Goal: Task Accomplishment & Management: Complete application form

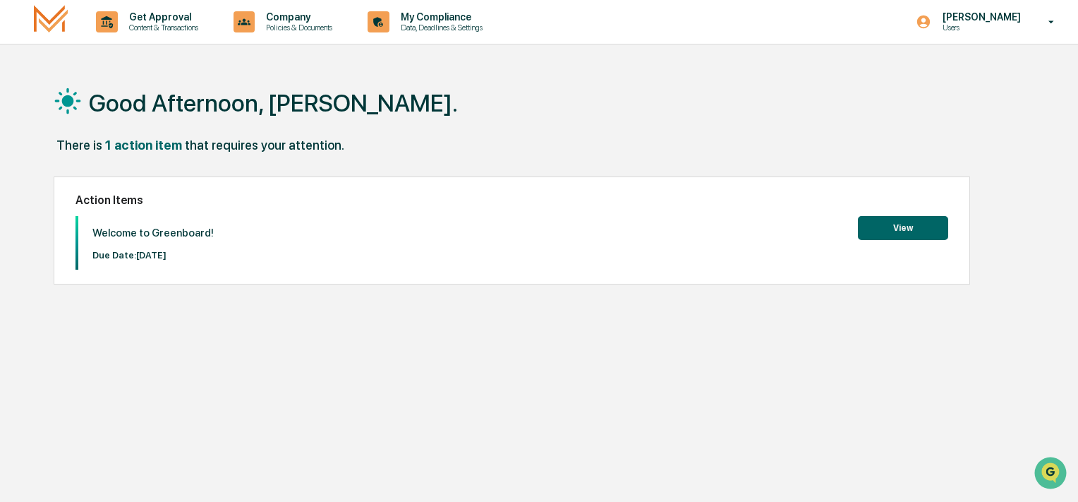
click at [904, 221] on button "View" at bounding box center [903, 228] width 90 height 24
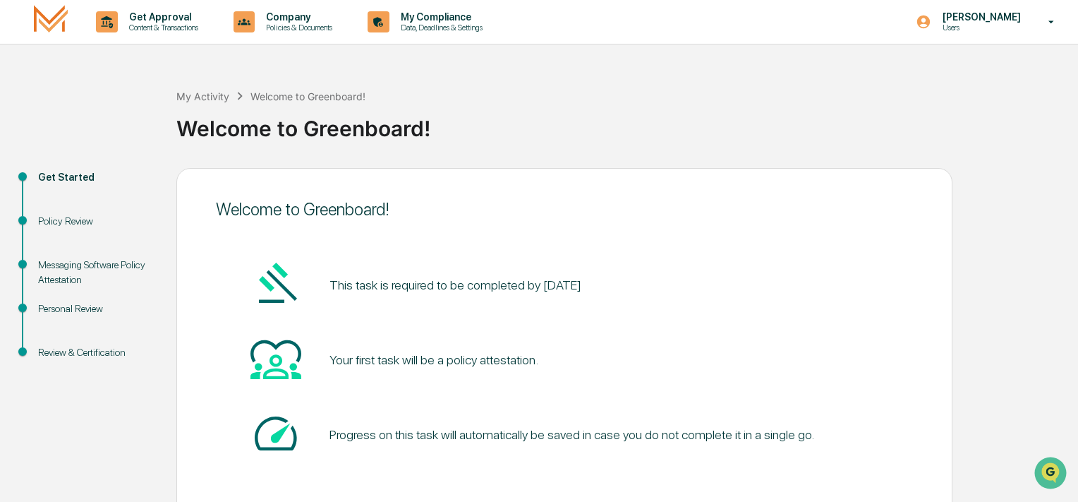
scroll to position [66, 0]
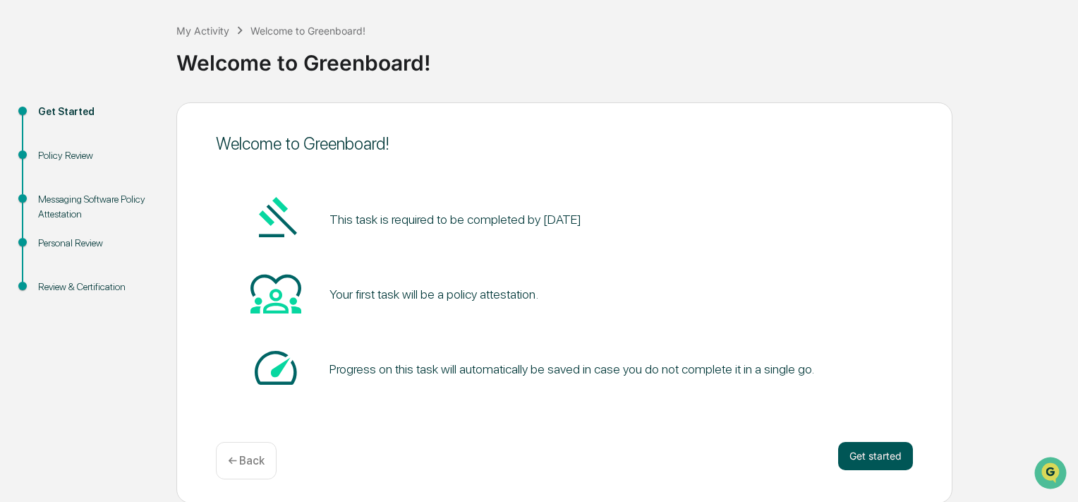
click at [880, 455] on button "Get started" at bounding box center [875, 456] width 75 height 28
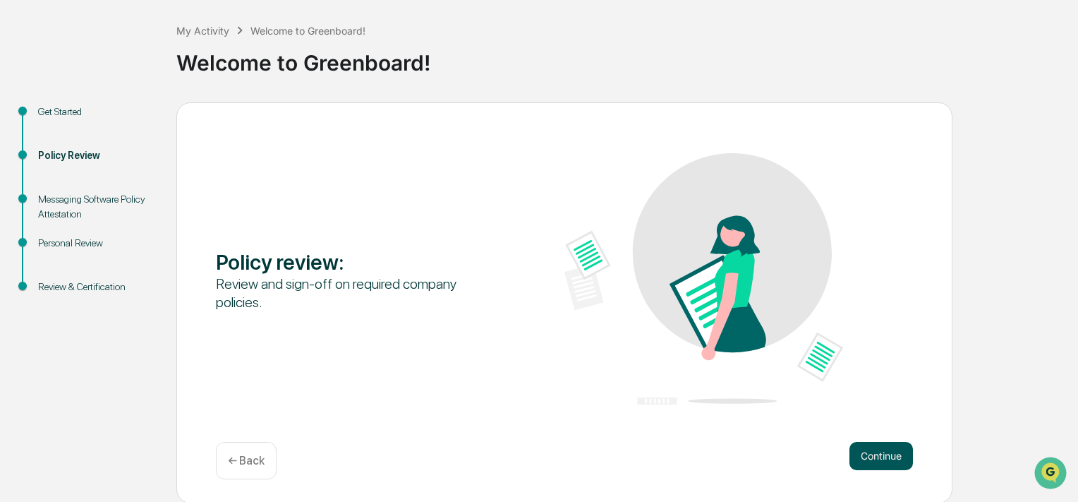
click at [880, 455] on button "Continue" at bounding box center [880, 456] width 63 height 28
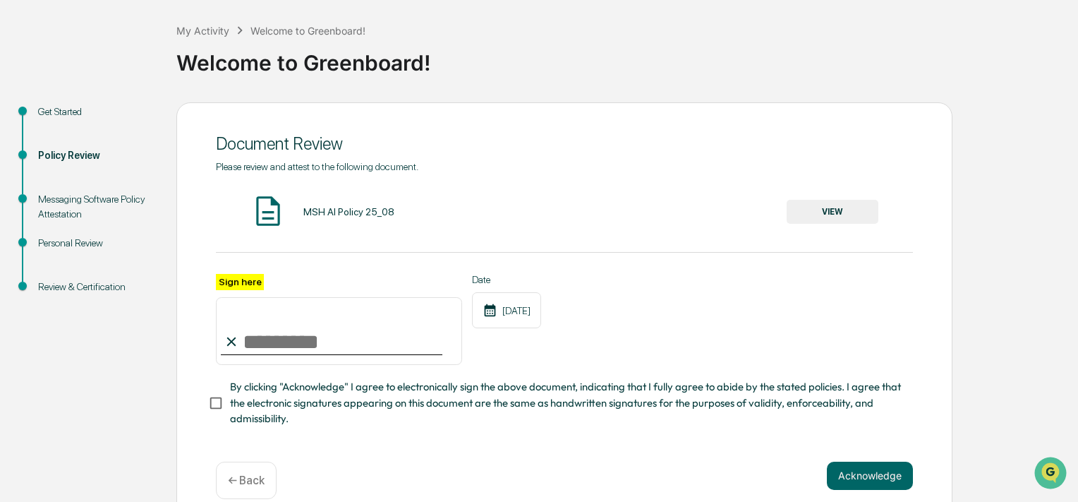
click at [837, 211] on button "VIEW" at bounding box center [833, 212] width 92 height 24
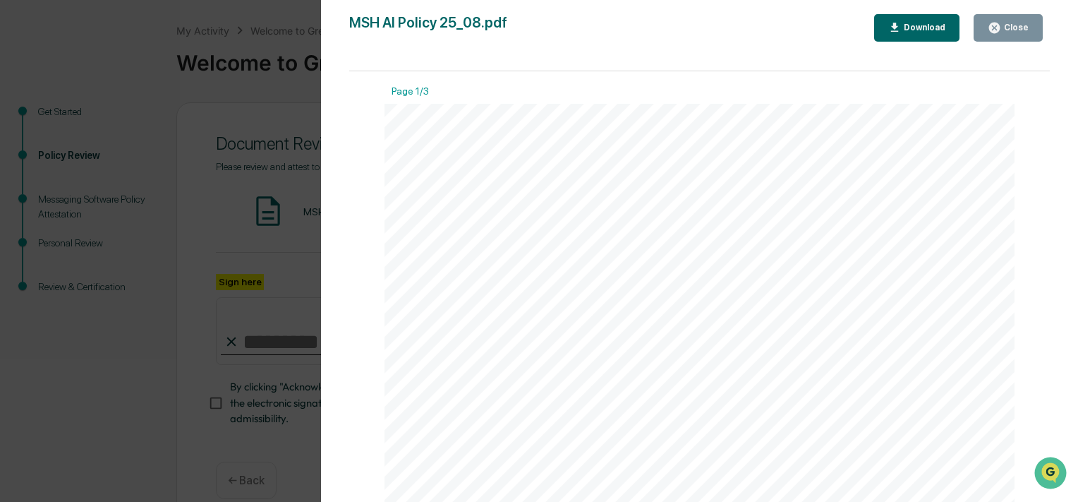
click at [728, 404] on div "AI Policy Generative Artificial Intelligence [PERSON_NAME] & Co., Member FINRA/…" at bounding box center [699, 512] width 630 height 816
click at [988, 93] on div "AI Policy Generative Artificial Intelligence [PERSON_NAME] & Co., Member FINRA/…" at bounding box center [699, 107] width 630 height 816
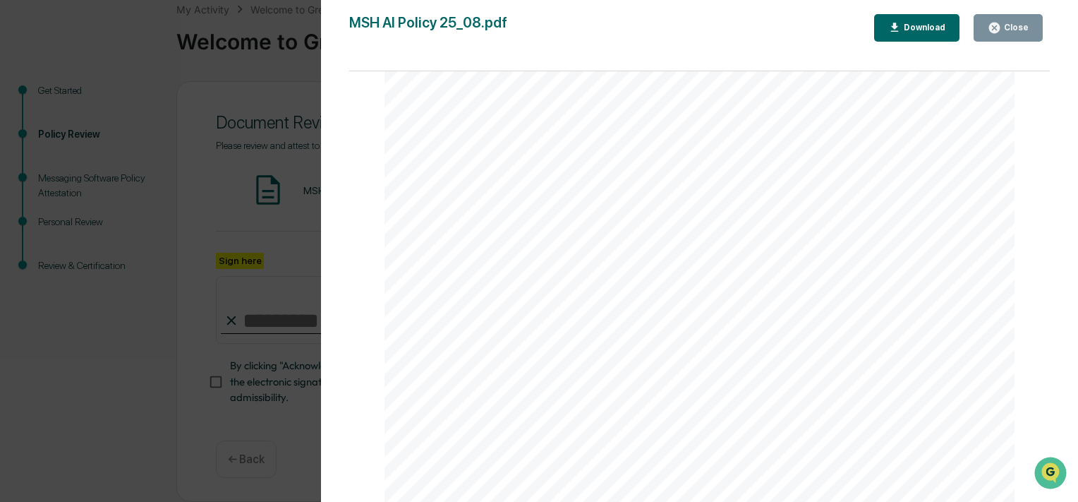
click at [504, 384] on div "AI Policy Generative Artificial Intelligence [PERSON_NAME] & Co., Member FINRA/…" at bounding box center [699, 107] width 630 height 816
click at [1019, 28] on div "Close" at bounding box center [1015, 28] width 28 height 10
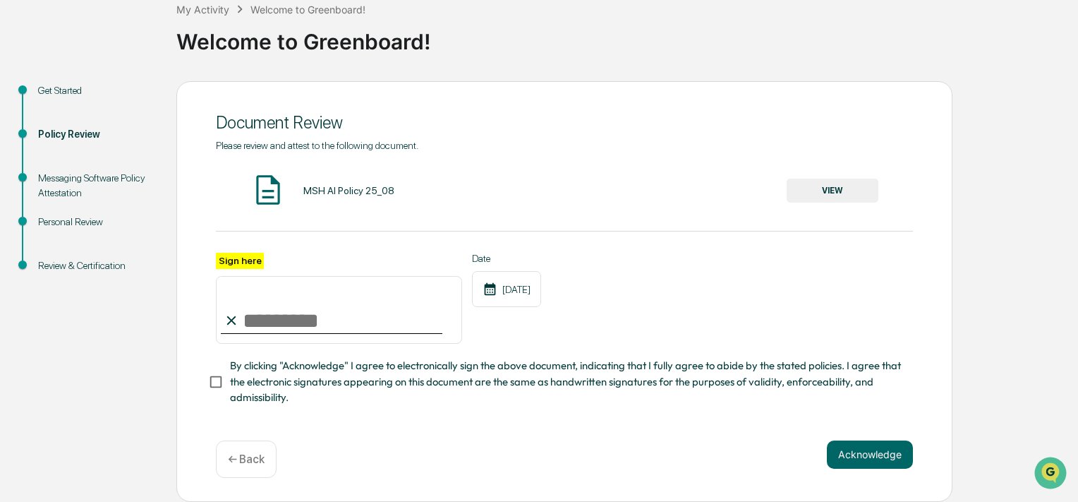
drag, startPoint x: 238, startPoint y: 322, endPoint x: 244, endPoint y: 298, distance: 25.5
click at [238, 315] on icon at bounding box center [232, 321] width 16 height 16
click at [253, 312] on input "Sign here" at bounding box center [339, 310] width 246 height 68
click at [241, 312] on input "Sign here" at bounding box center [339, 310] width 246 height 68
type input "*"
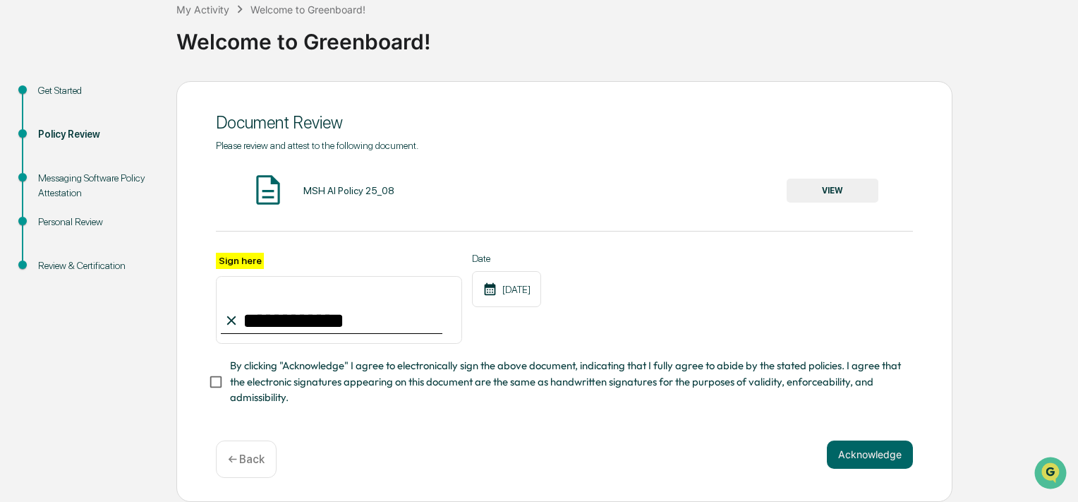
type input "**********"
click at [862, 451] on button "Acknowledge" at bounding box center [870, 454] width 86 height 28
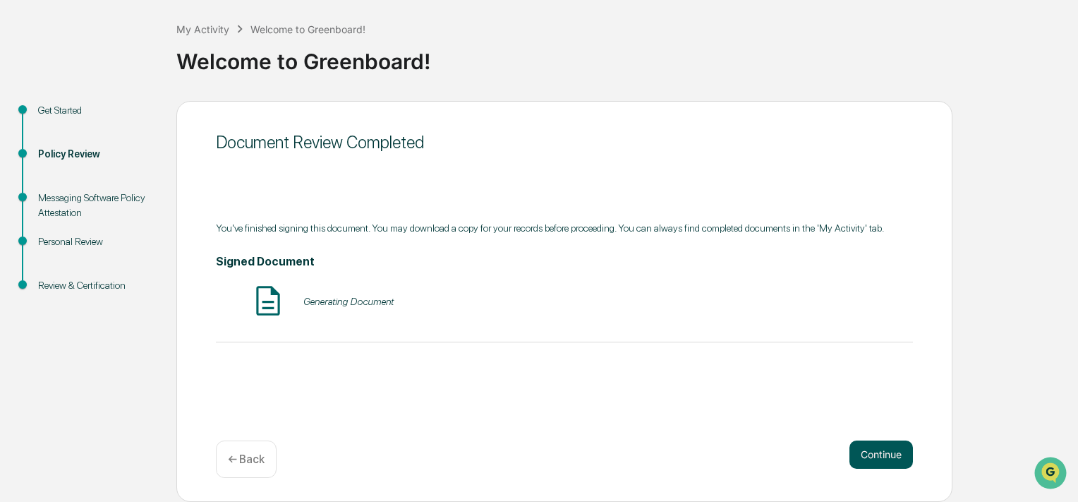
scroll to position [66, 0]
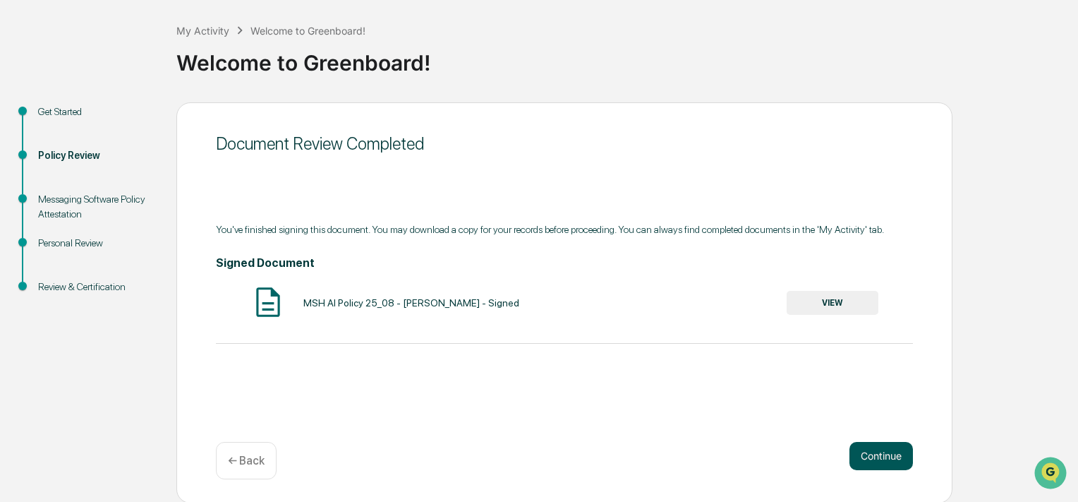
click at [870, 460] on button "Continue" at bounding box center [880, 456] width 63 height 28
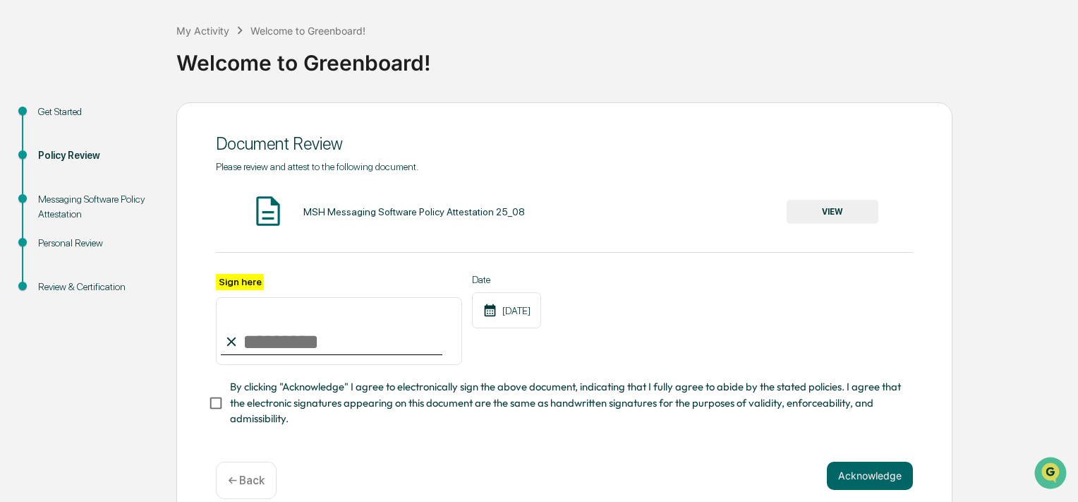
click at [844, 214] on button "VIEW" at bounding box center [833, 212] width 92 height 24
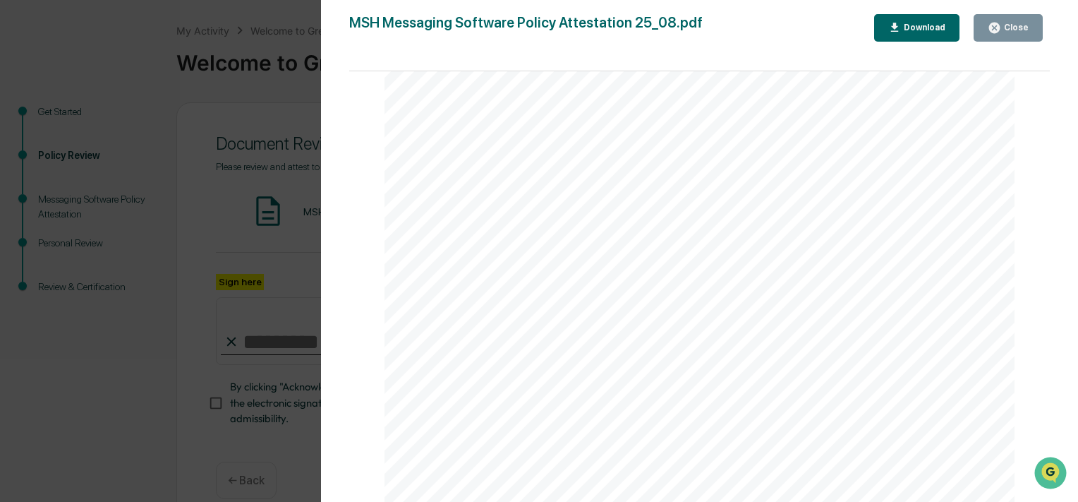
scroll to position [2055, 0]
click at [511, 298] on div "Messaging Software Policy Attestation [PERSON_NAME] & Co., Member FINRA/SIPC Pa…" at bounding box center [699, 179] width 630 height 816
click at [1009, 21] on div "Close" at bounding box center [1008, 27] width 41 height 13
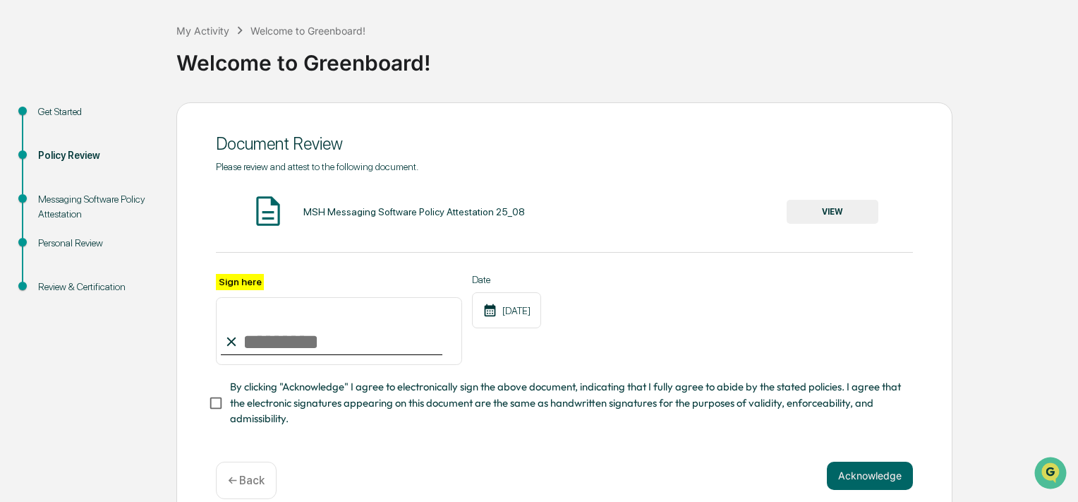
click at [245, 340] on input "Sign here" at bounding box center [339, 331] width 246 height 68
type input "**********"
click at [869, 483] on button "Acknowledge" at bounding box center [870, 475] width 86 height 28
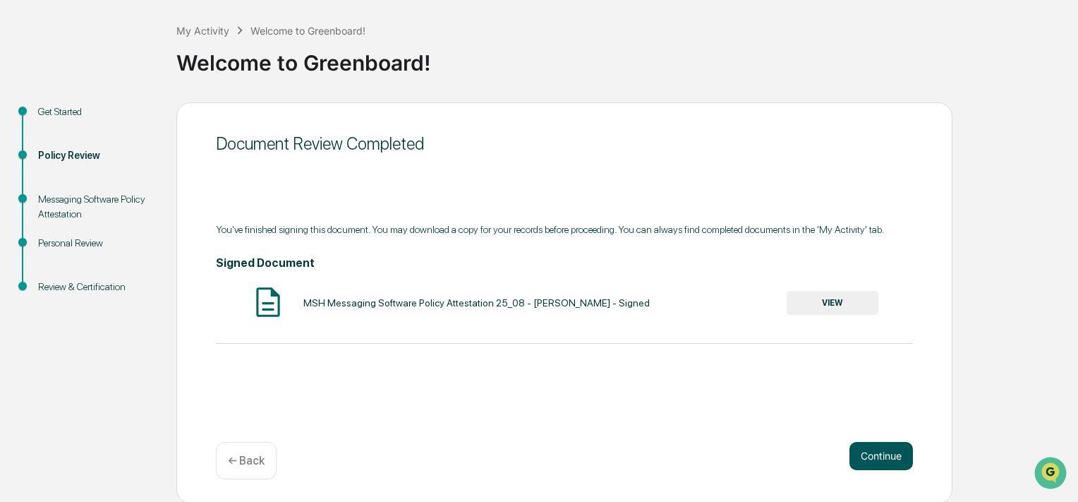
click at [879, 447] on button "Continue" at bounding box center [880, 456] width 63 height 28
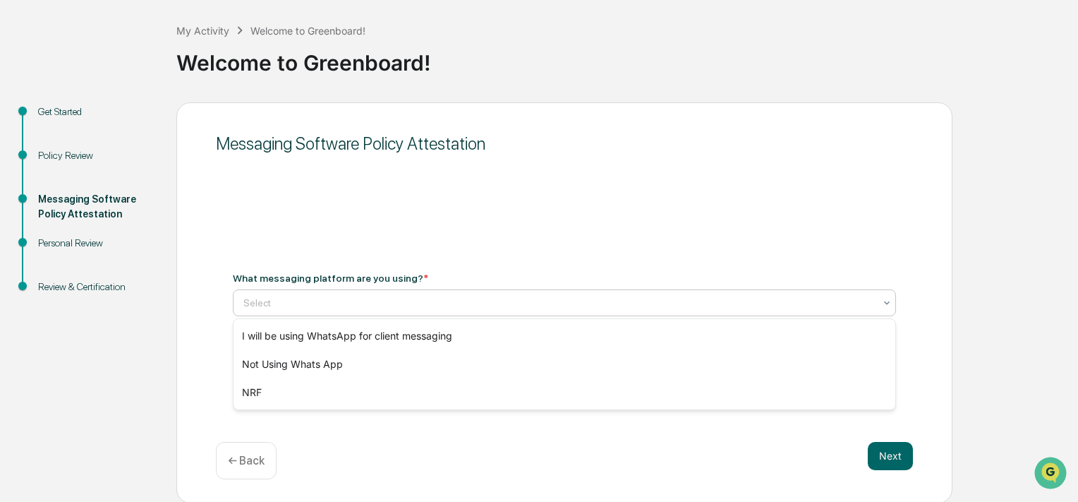
click at [687, 307] on div at bounding box center [558, 303] width 631 height 14
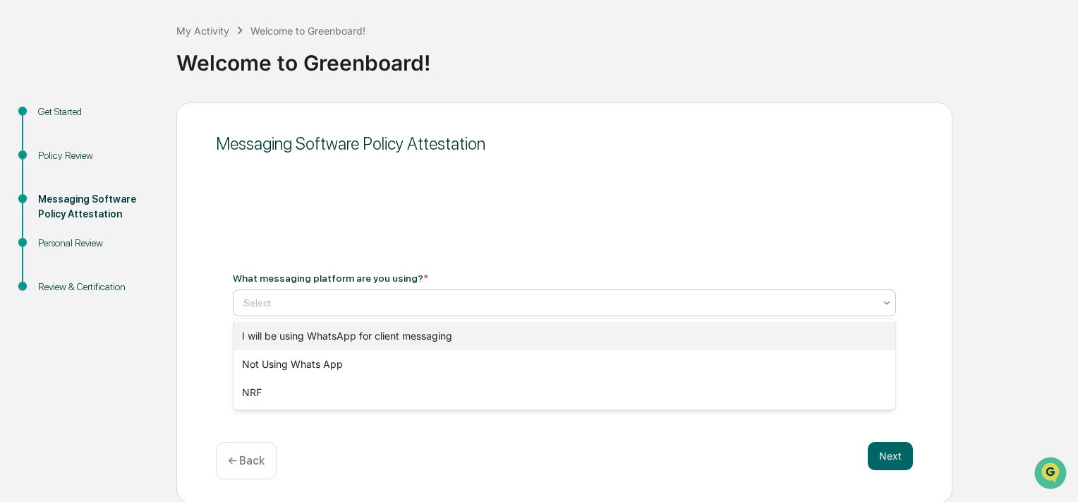
click at [555, 337] on div "I will be using WhatsApp for client messaging" at bounding box center [565, 336] width 662 height 28
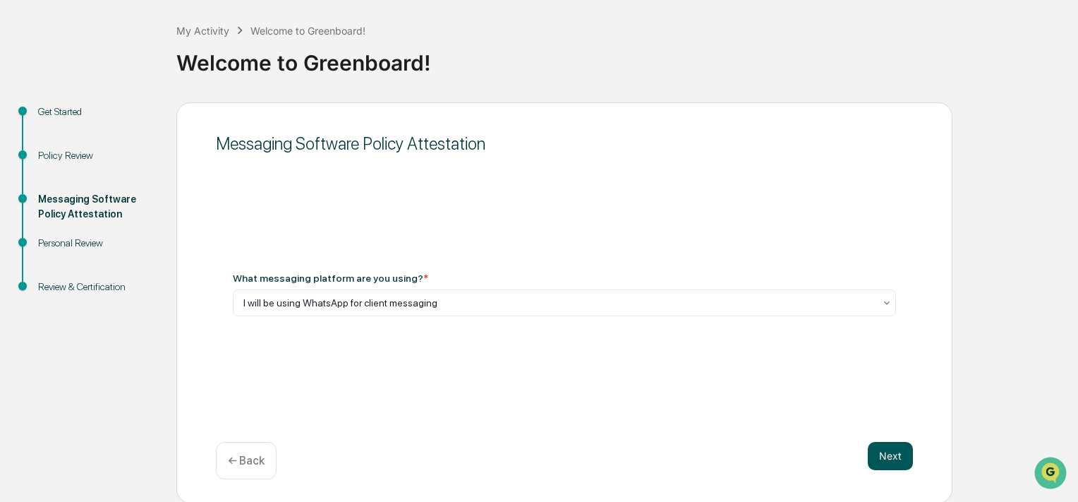
click at [885, 456] on button "Next" at bounding box center [890, 456] width 45 height 28
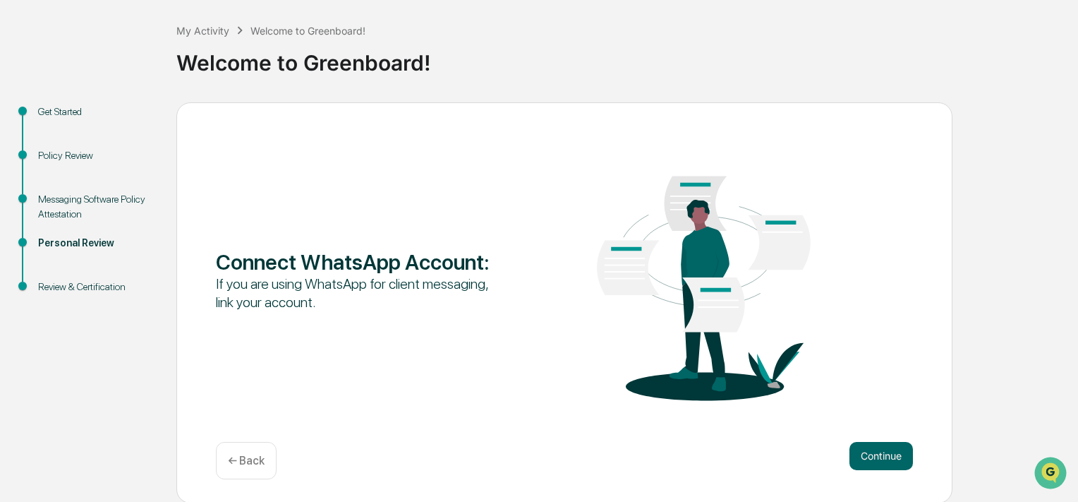
click at [885, 456] on button "Continue" at bounding box center [880, 456] width 63 height 28
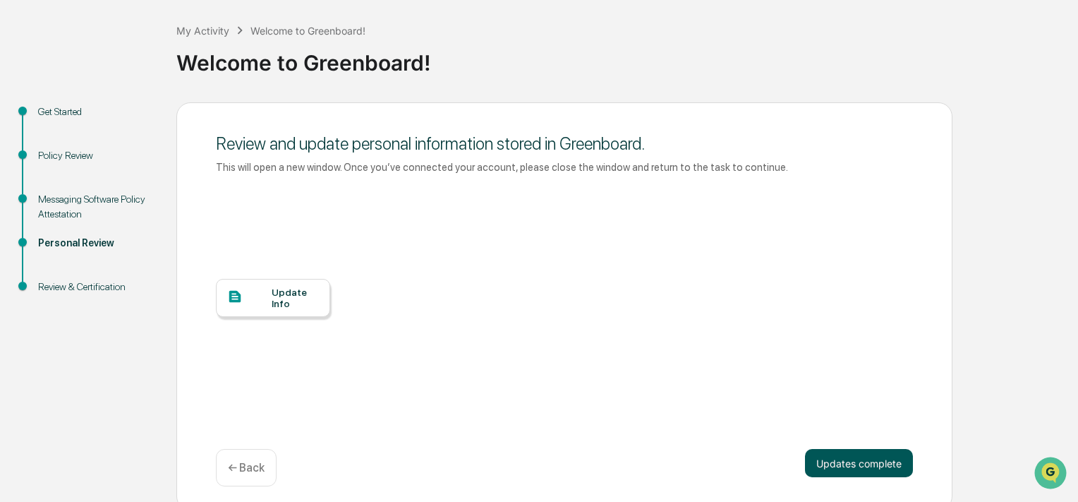
click at [882, 459] on button "Updates complete" at bounding box center [859, 463] width 108 height 28
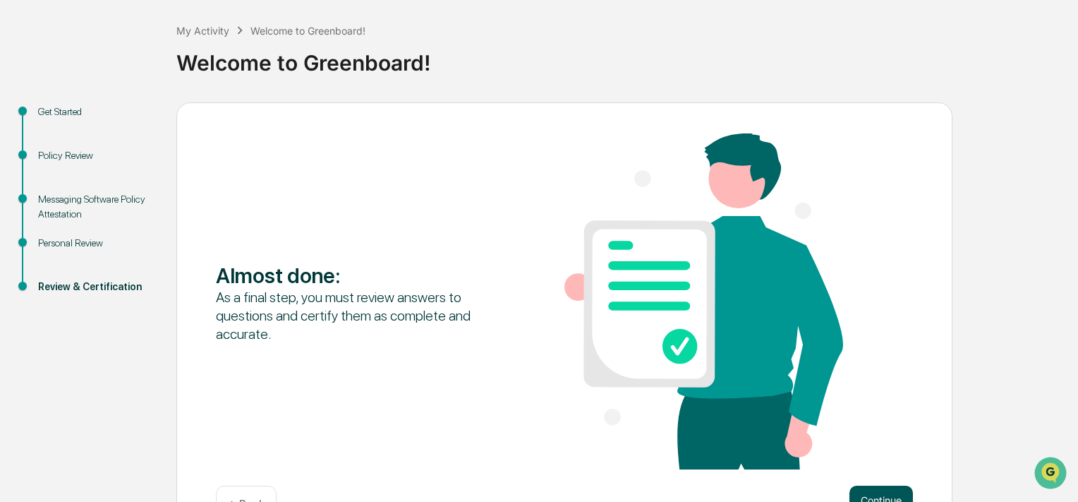
drag, startPoint x: 882, startPoint y: 496, endPoint x: 880, endPoint y: 488, distance: 7.9
click at [882, 492] on button "Continue" at bounding box center [880, 499] width 63 height 28
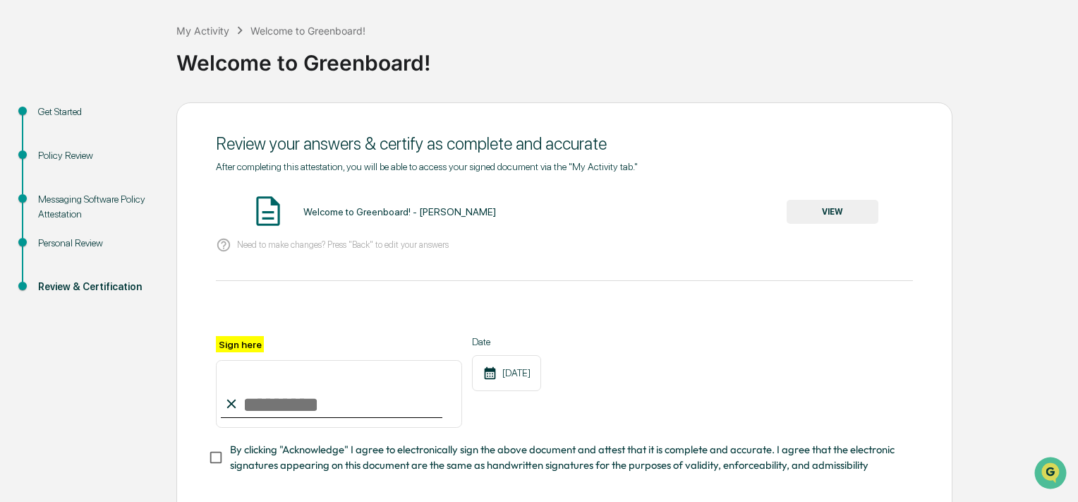
click at [840, 207] on button "VIEW" at bounding box center [833, 212] width 92 height 24
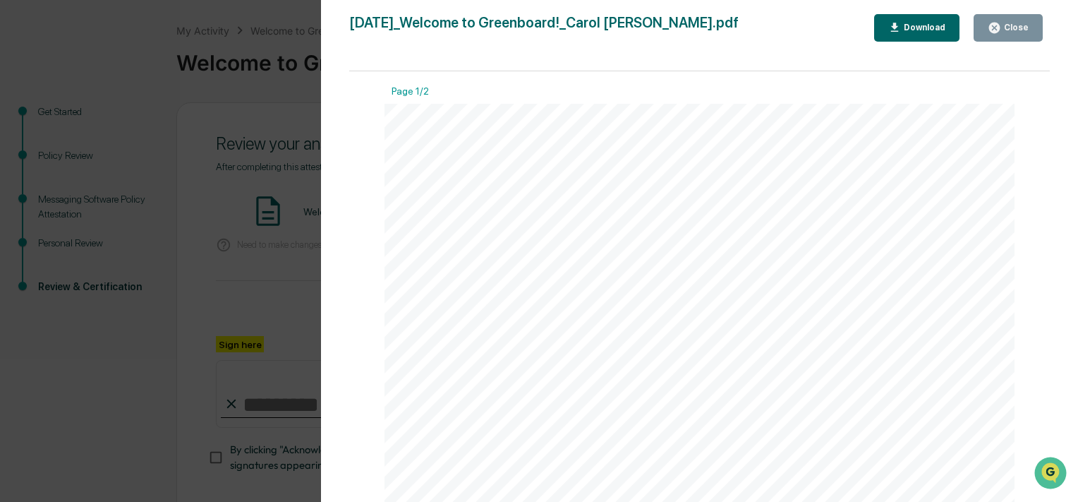
click at [1000, 28] on icon "button" at bounding box center [994, 28] width 11 height 11
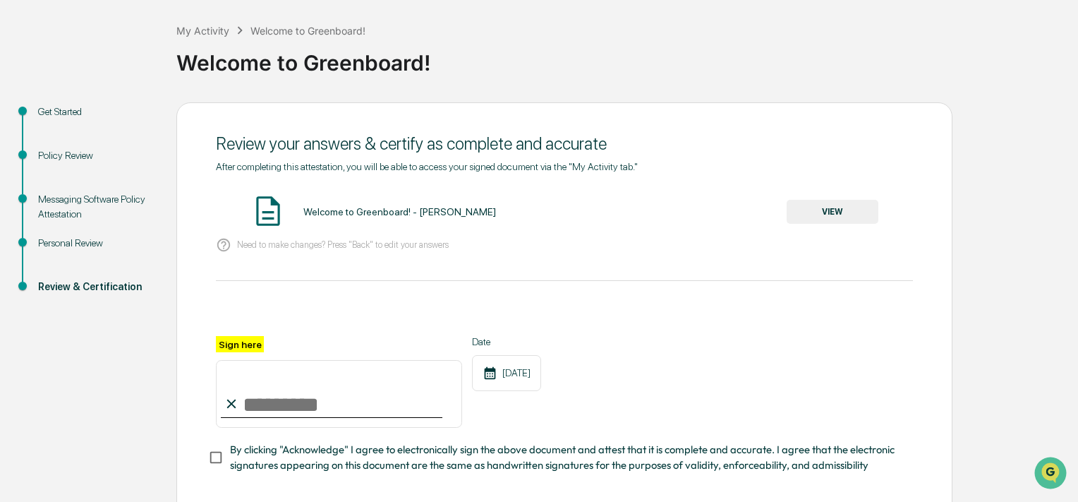
drag, startPoint x: 265, startPoint y: 351, endPoint x: 284, endPoint y: 413, distance: 65.1
click at [283, 413] on input "Sign here" at bounding box center [339, 394] width 246 height 68
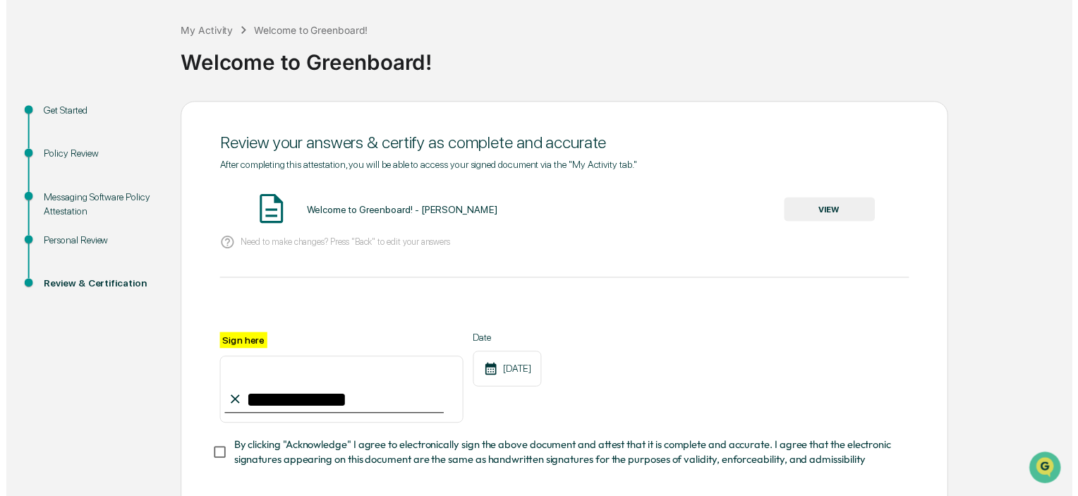
scroll to position [138, 0]
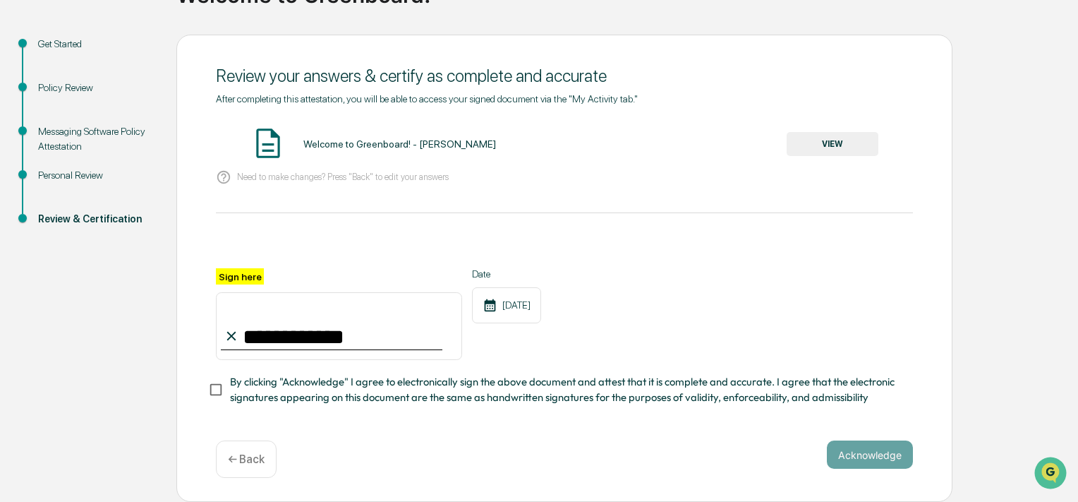
type input "**********"
click at [868, 450] on button "Acknowledge" at bounding box center [870, 454] width 86 height 28
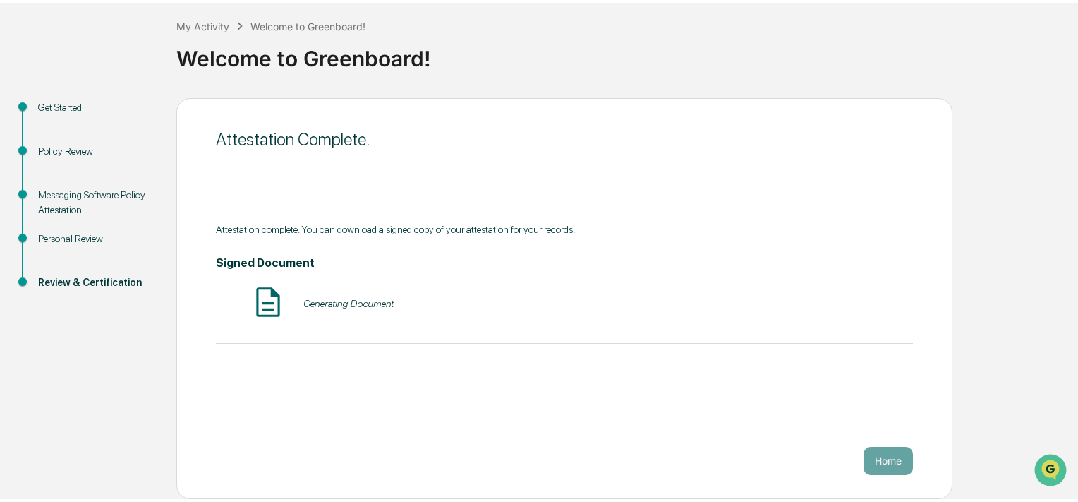
scroll to position [66, 0]
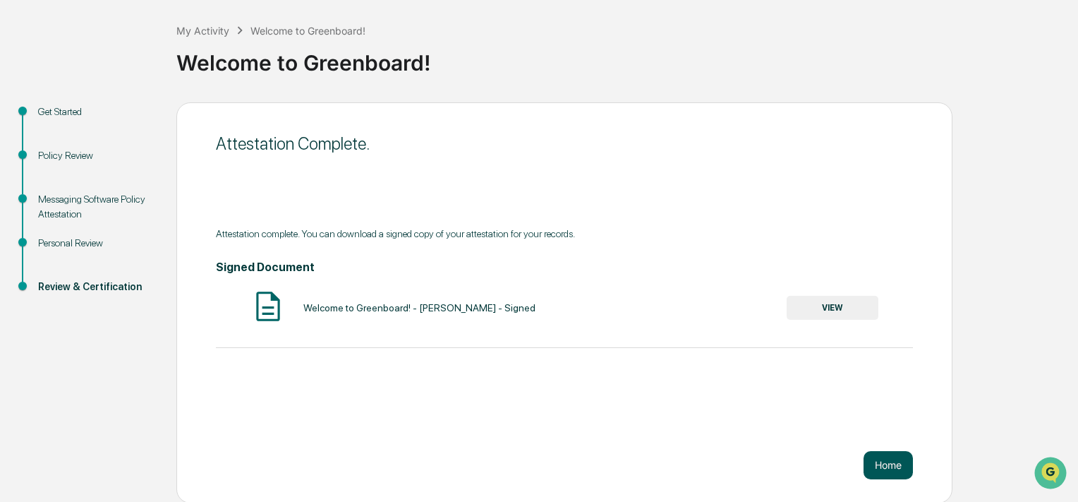
click at [887, 467] on button "Home" at bounding box center [887, 465] width 49 height 28
